Goal: Information Seeking & Learning: Learn about a topic

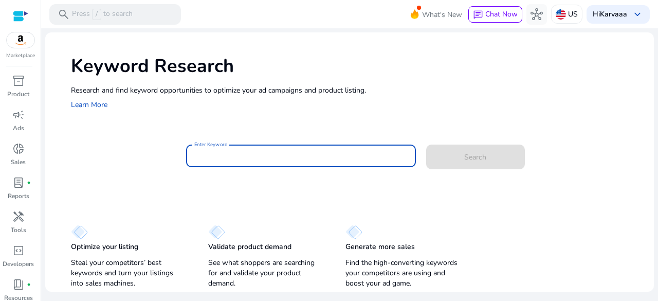
click at [268, 156] on input "Enter Keyword" at bounding box center [300, 155] width 213 height 11
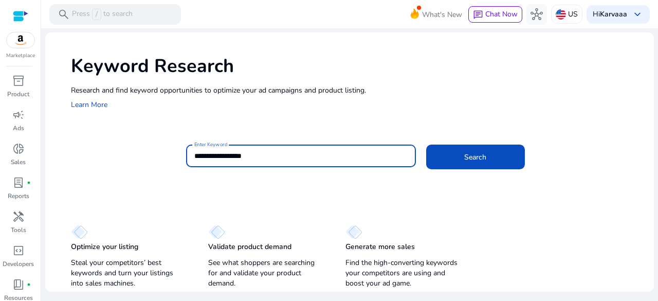
type input "**********"
click at [426, 144] on button "Search" at bounding box center [475, 156] width 99 height 25
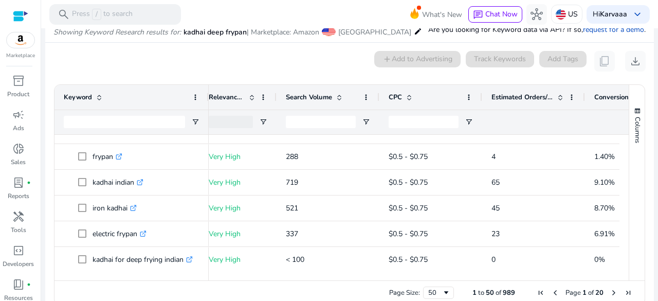
click at [559, 93] on span at bounding box center [560, 97] width 8 height 8
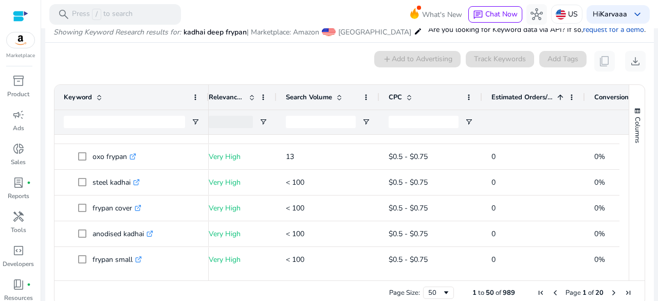
click at [559, 93] on span at bounding box center [560, 97] width 8 height 8
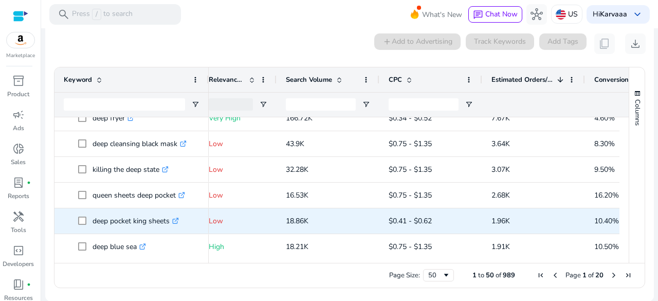
scroll to position [107, 0]
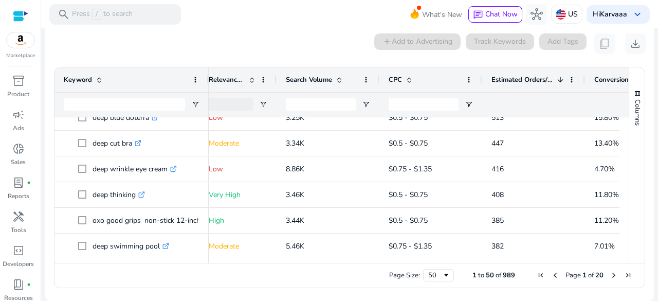
click at [319, 51] on div "0 keyword(s) selected add Add to Advertising Track Keywords Add Tags content_co…" at bounding box center [349, 43] width 592 height 21
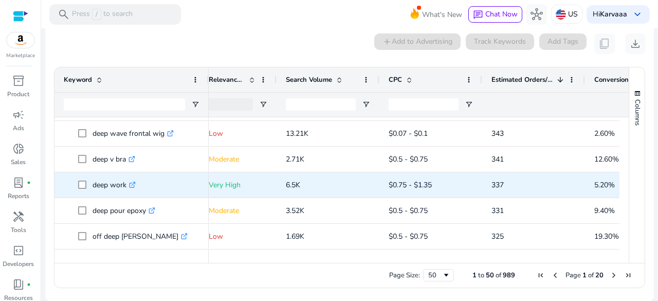
scroll to position [742, 0]
click at [109, 180] on p "deep work .st0{fill:#2c8af8}" at bounding box center [114, 184] width 43 height 21
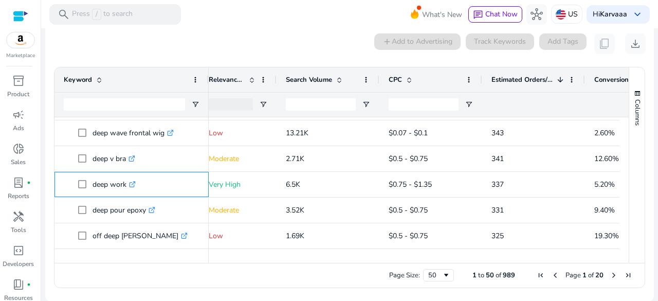
copy p "deep work"
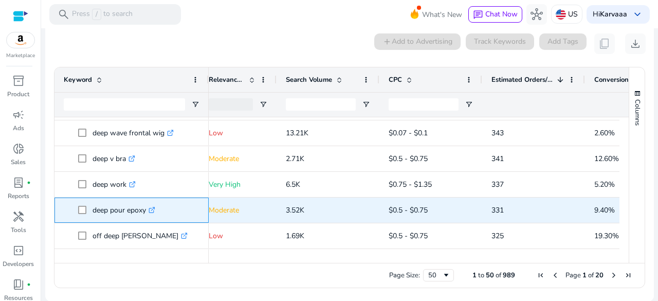
click at [124, 212] on p "deep pour epoxy .st0{fill:#2c8af8}" at bounding box center [124, 209] width 63 height 21
click at [123, 213] on p "deep pour epoxy .st0{fill:#2c8af8}" at bounding box center [124, 209] width 63 height 21
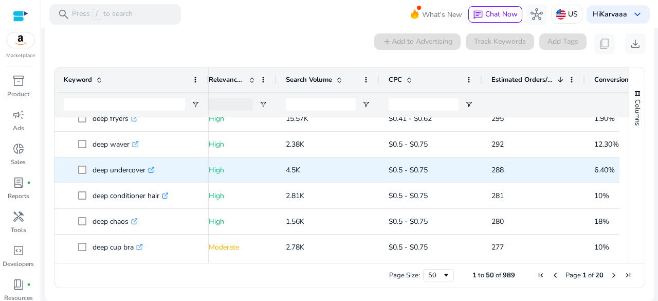
scroll to position [894, 0]
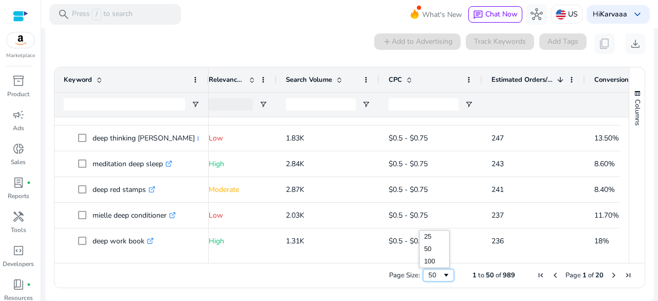
click at [444, 273] on span "Page Size" at bounding box center [446, 275] width 8 height 8
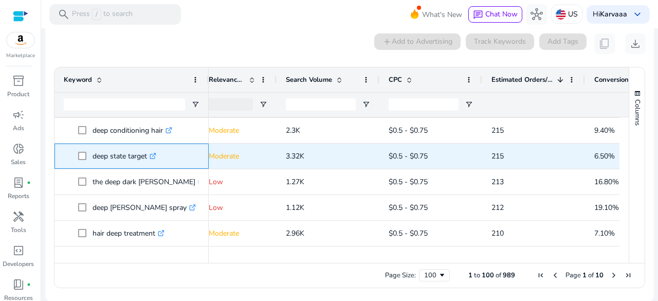
click at [138, 146] on p "deep state target .st0{fill:#2c8af8}" at bounding box center [125, 155] width 64 height 21
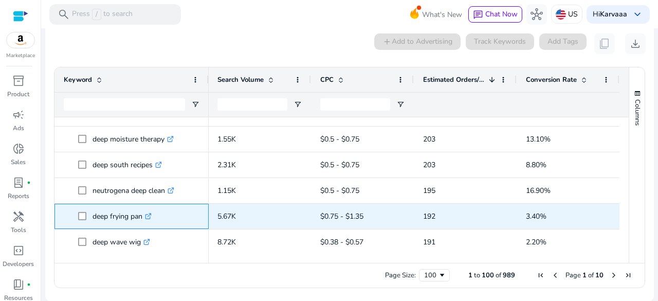
click at [119, 212] on p "deep frying pan .st0{fill:#2c8af8}" at bounding box center [122, 216] width 59 height 21
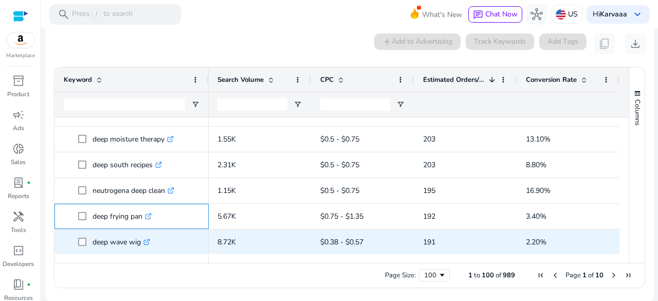
copy p "deep frying pan"
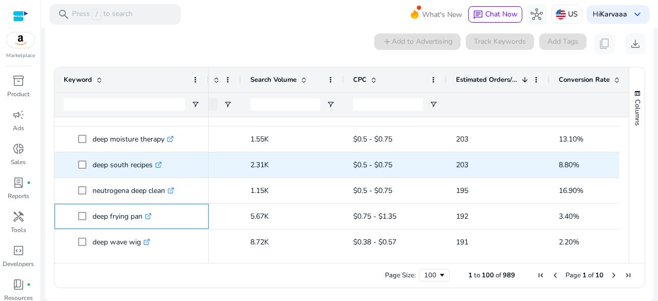
copy p "deep frying pan"
